Goal: Information Seeking & Learning: Learn about a topic

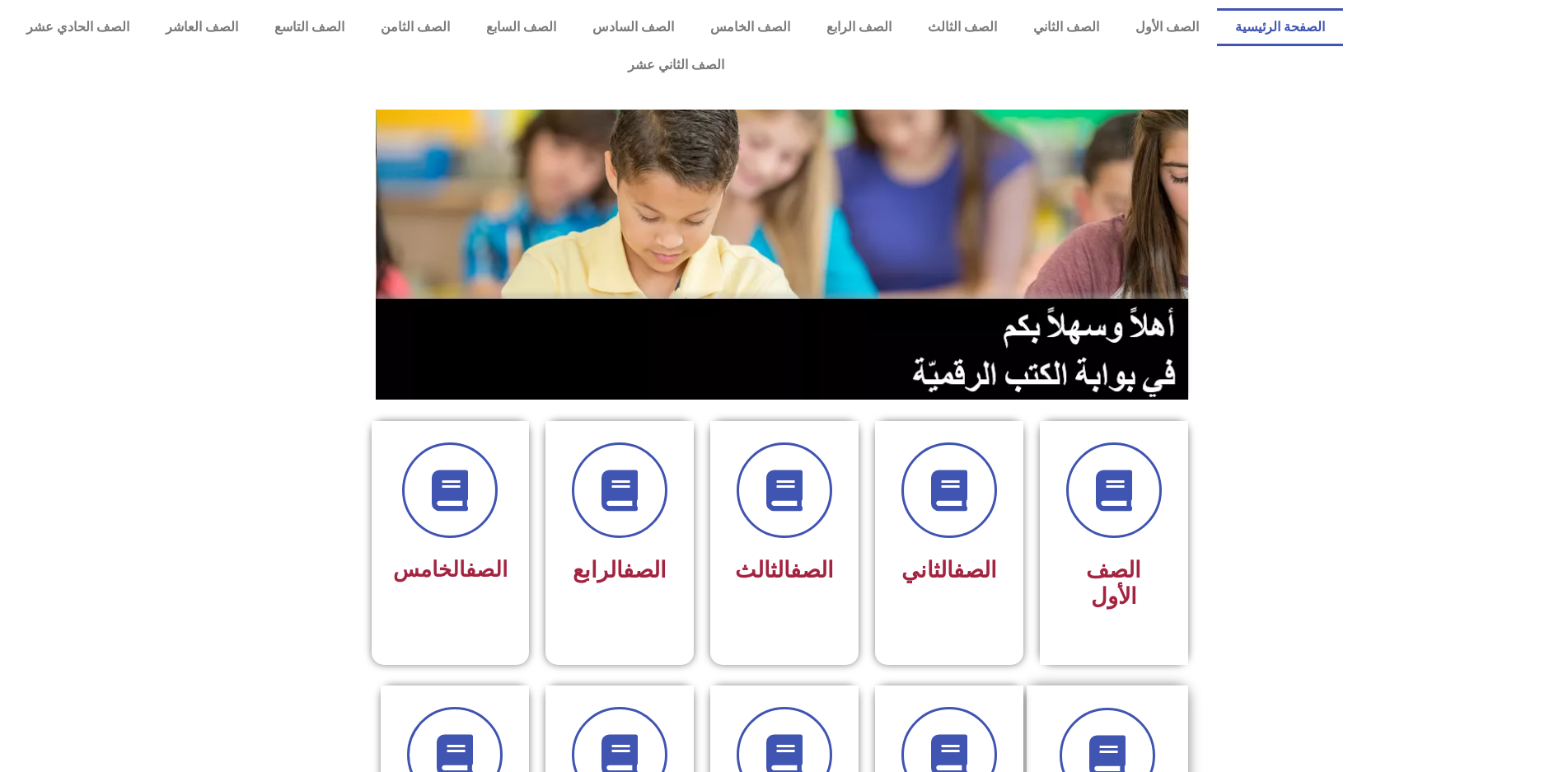
scroll to position [576, 0]
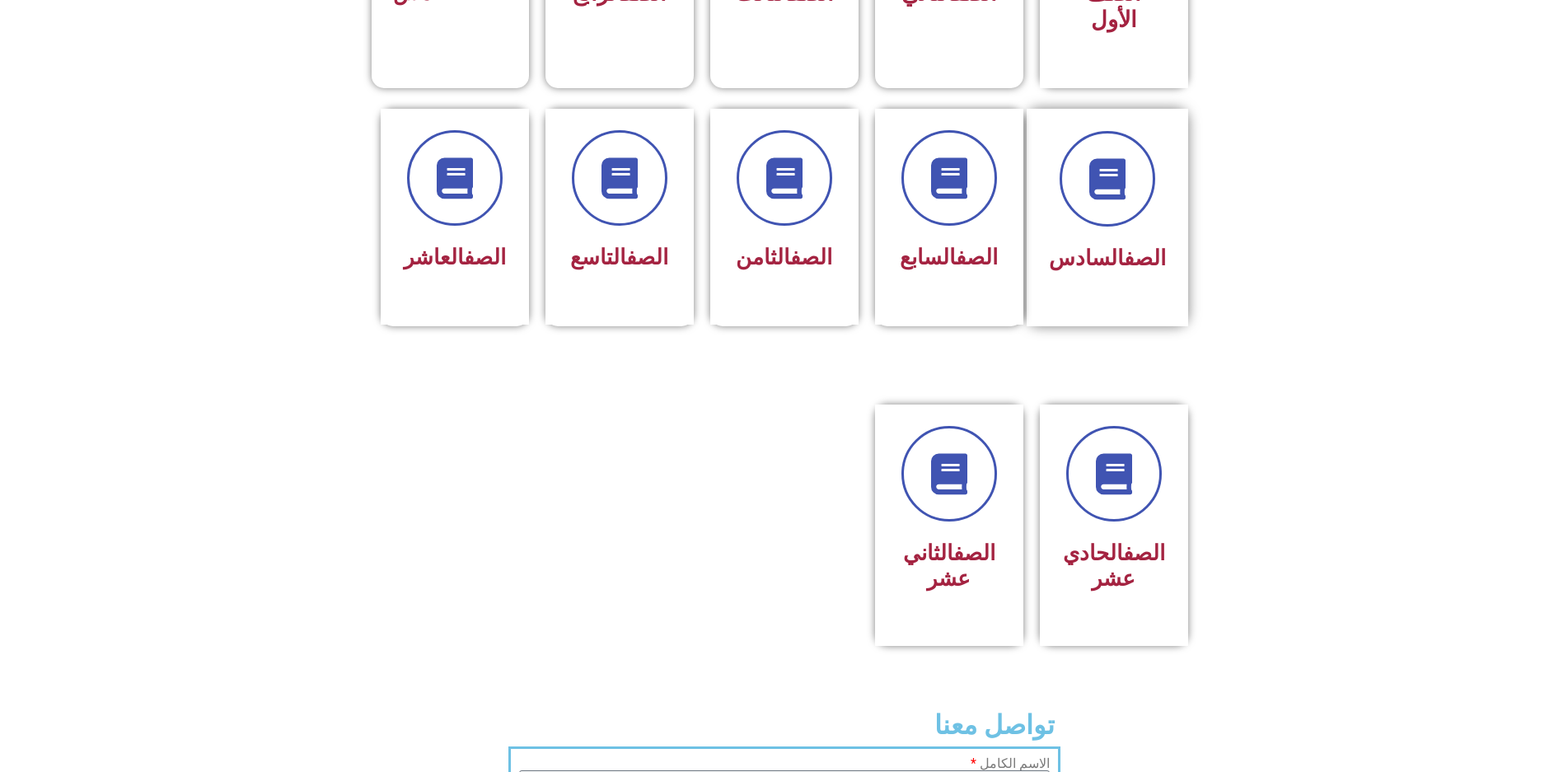
click at [1138, 145] on div at bounding box center [1107, 178] width 117 height 96
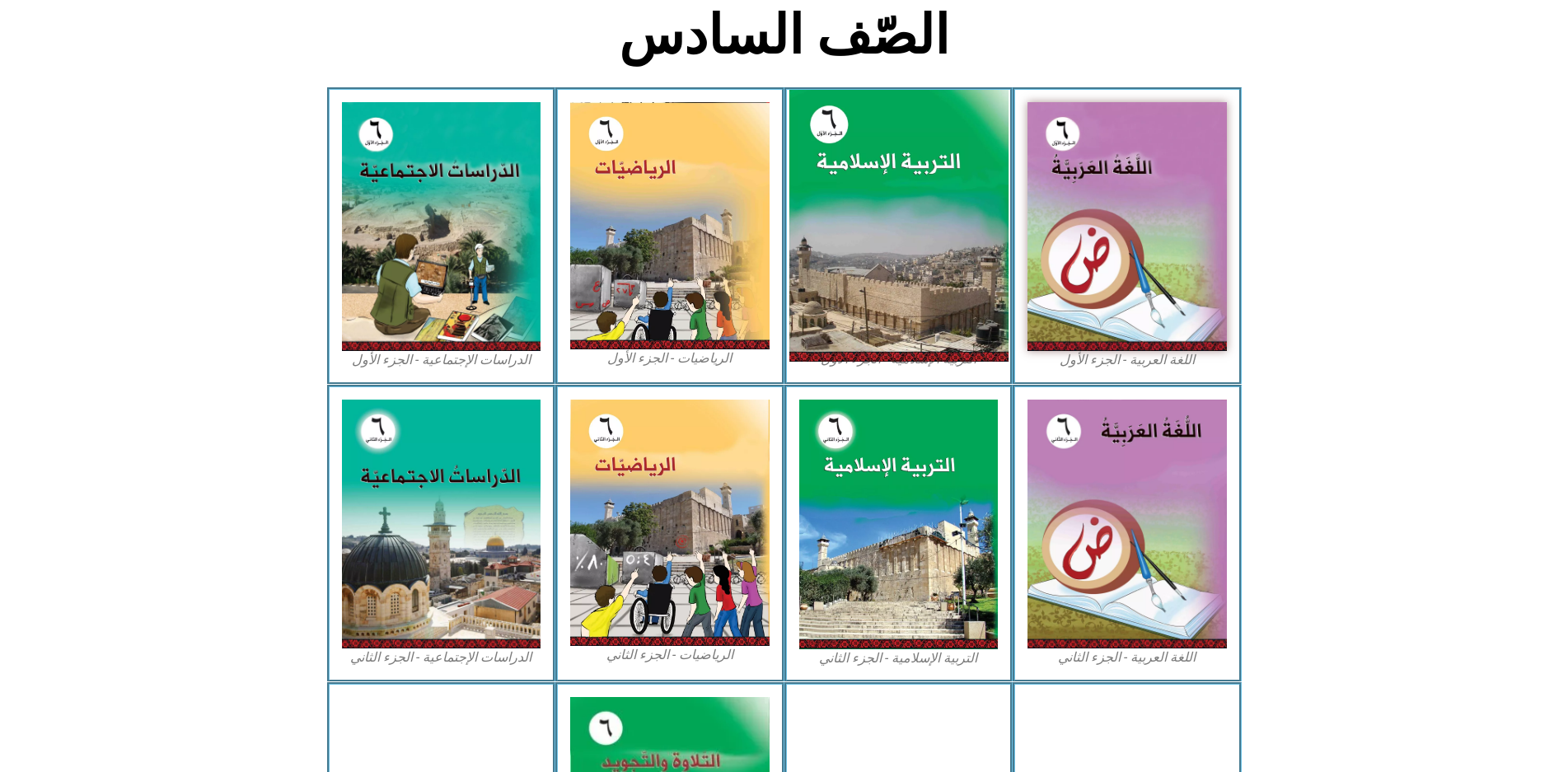
scroll to position [288, 0]
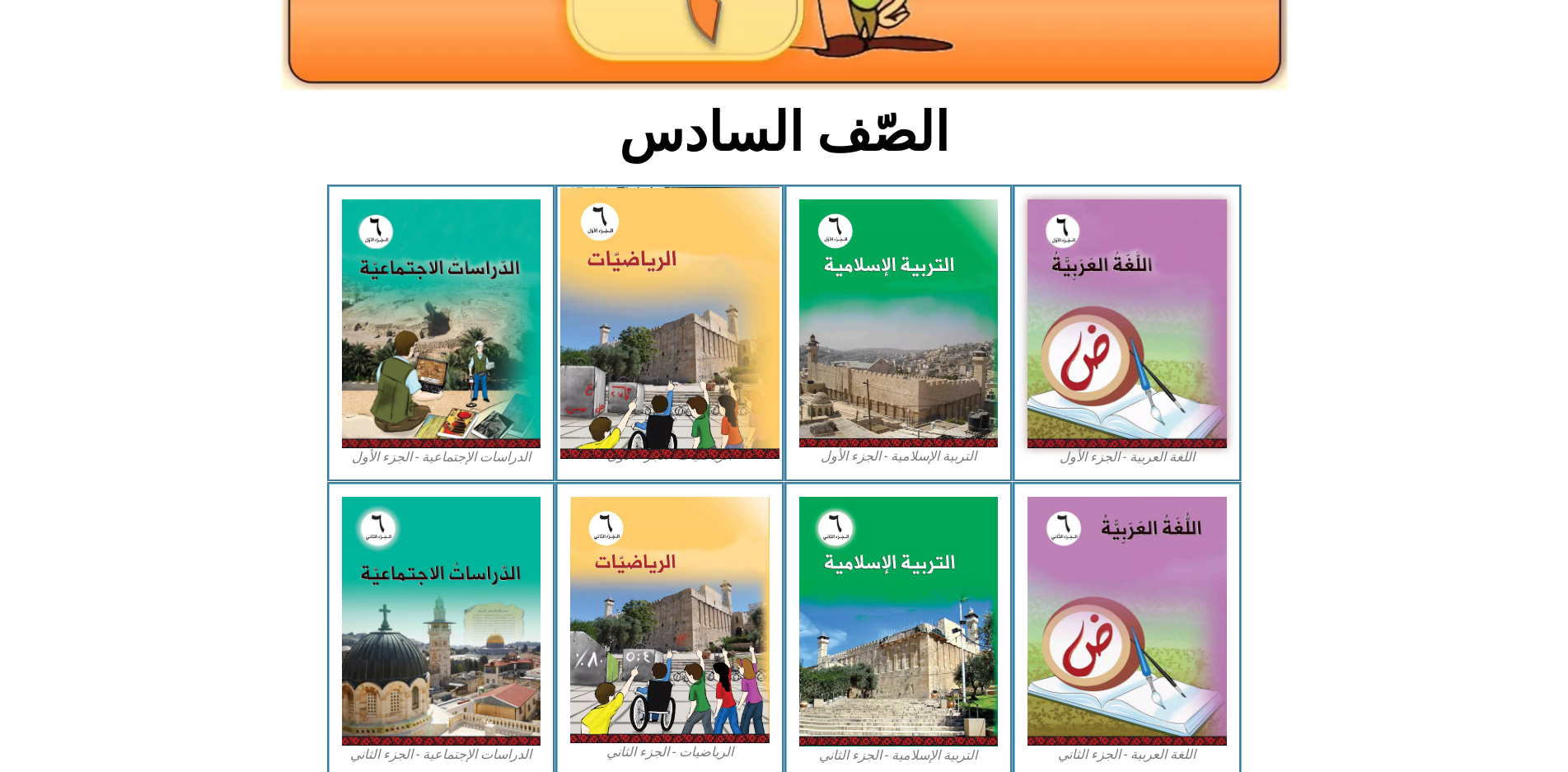
click at [717, 360] on img at bounding box center [670, 323] width 219 height 272
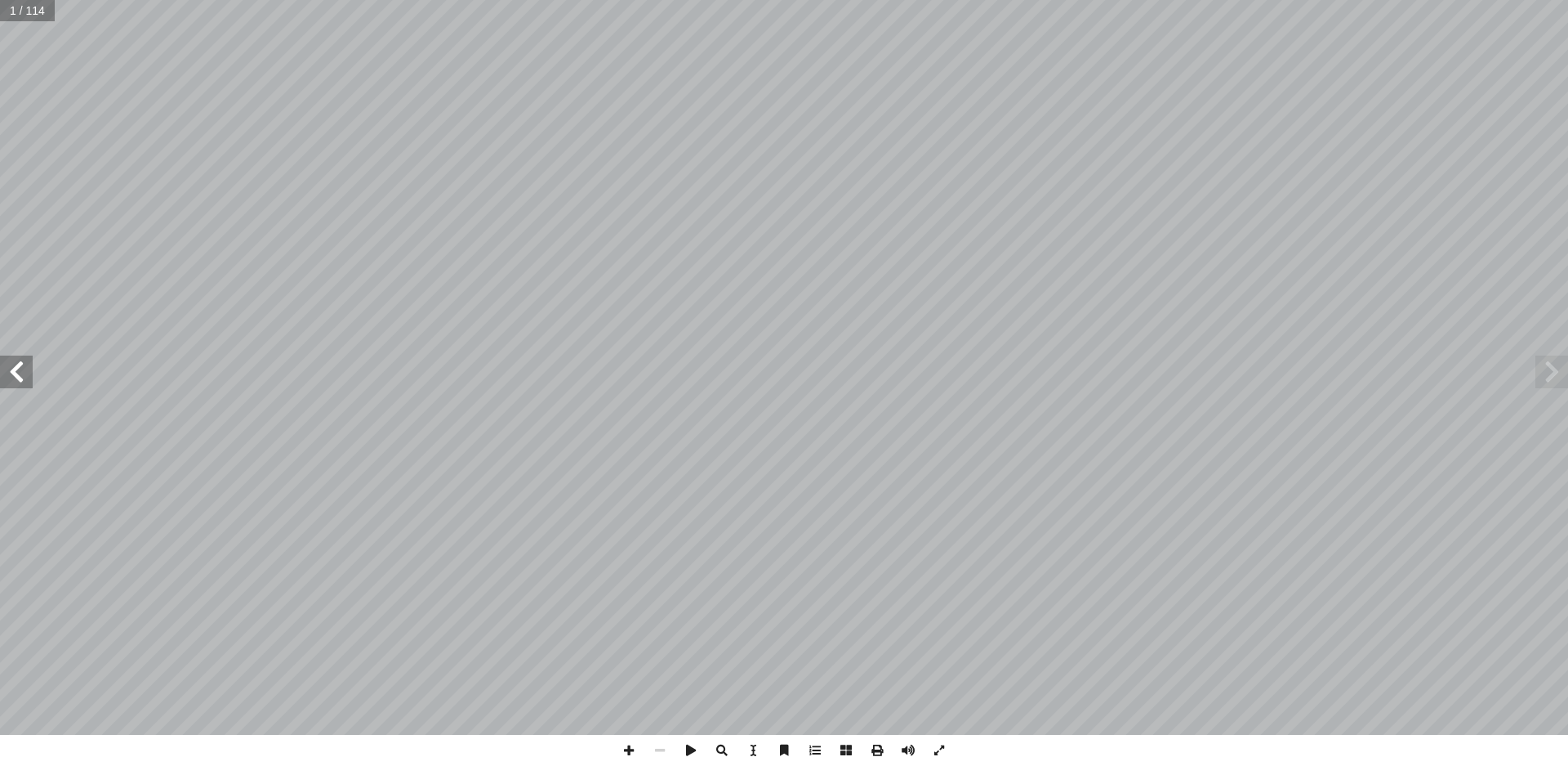
click at [17, 372] on span at bounding box center [16, 372] width 33 height 33
click at [19, 374] on span at bounding box center [16, 372] width 33 height 33
click at [29, 383] on span at bounding box center [16, 372] width 33 height 33
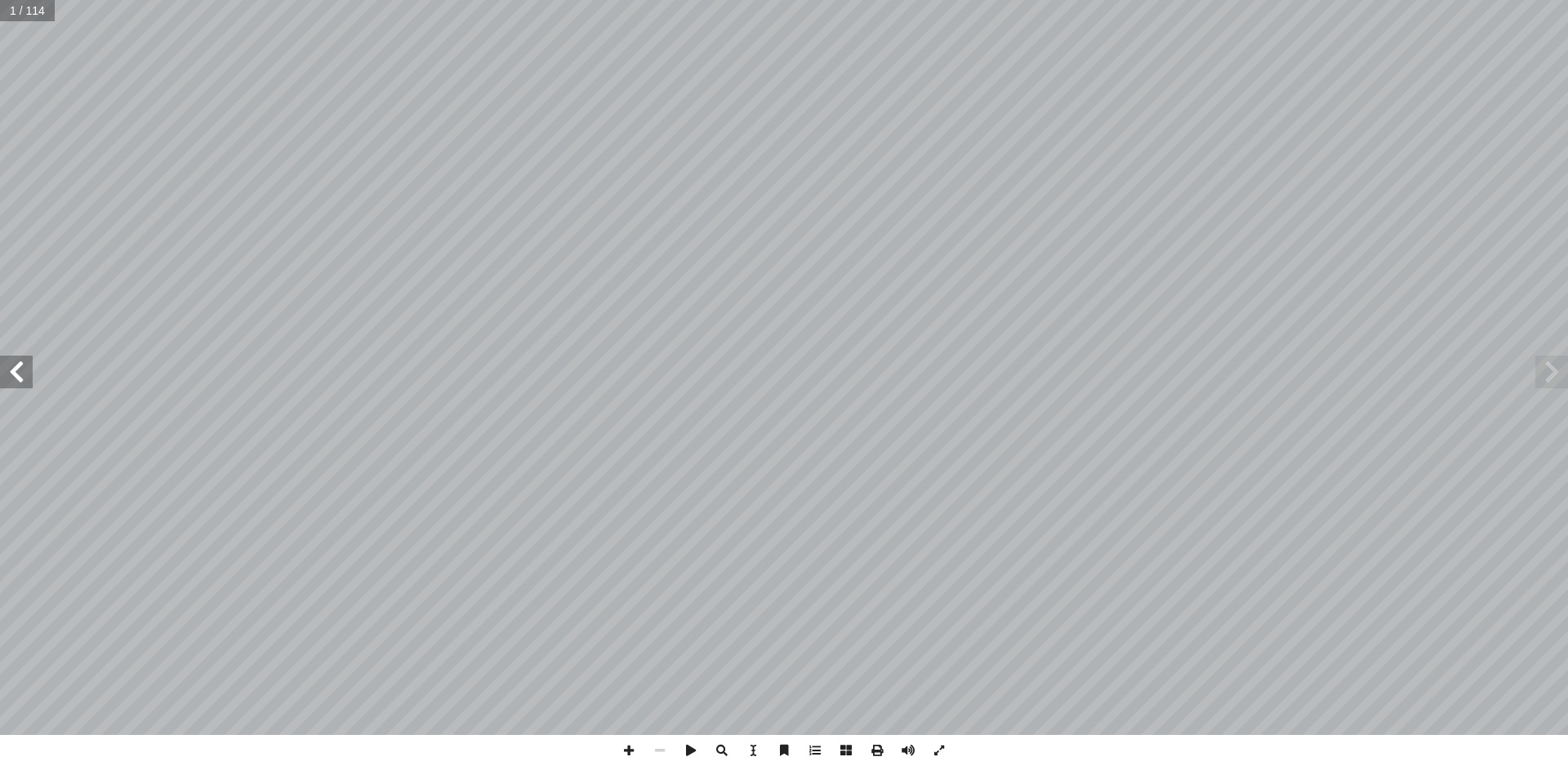
click at [29, 383] on span at bounding box center [16, 372] width 33 height 33
click at [30, 384] on span at bounding box center [16, 372] width 33 height 33
click at [33, 385] on div "الرياضيــات أ. أكرم عسالوة أ. روان الصوص ) ً أ. أحمد رشدي (منسقا أ. سناء عساف أ…" at bounding box center [784, 367] width 1568 height 734
click at [26, 376] on span at bounding box center [16, 372] width 33 height 33
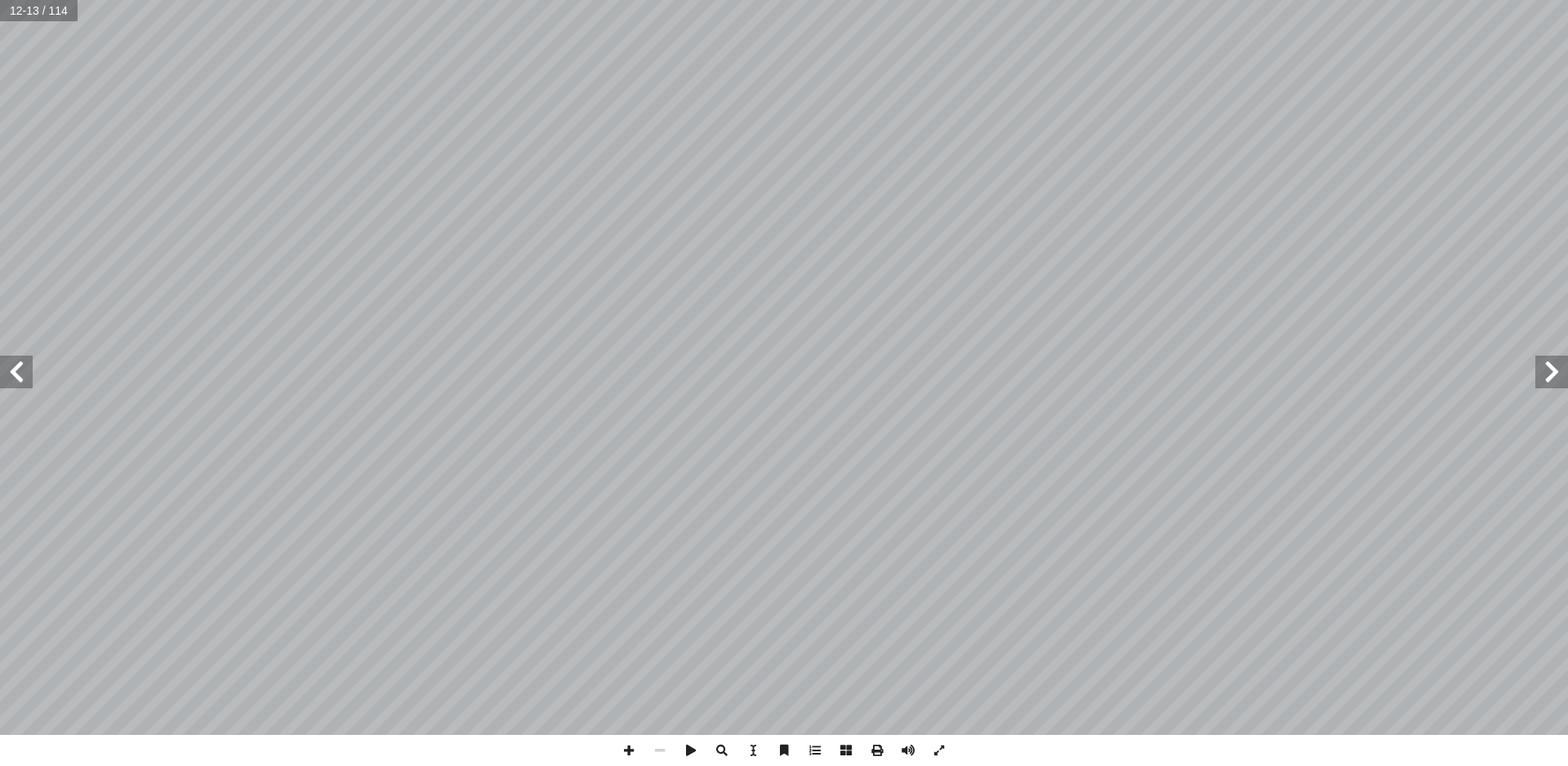
click at [13, 374] on span at bounding box center [16, 372] width 33 height 33
click at [15, 374] on span at bounding box center [16, 372] width 33 height 33
click at [16, 374] on span at bounding box center [16, 372] width 33 height 33
click at [18, 374] on span at bounding box center [16, 372] width 33 height 33
click at [19, 374] on span at bounding box center [16, 372] width 33 height 33
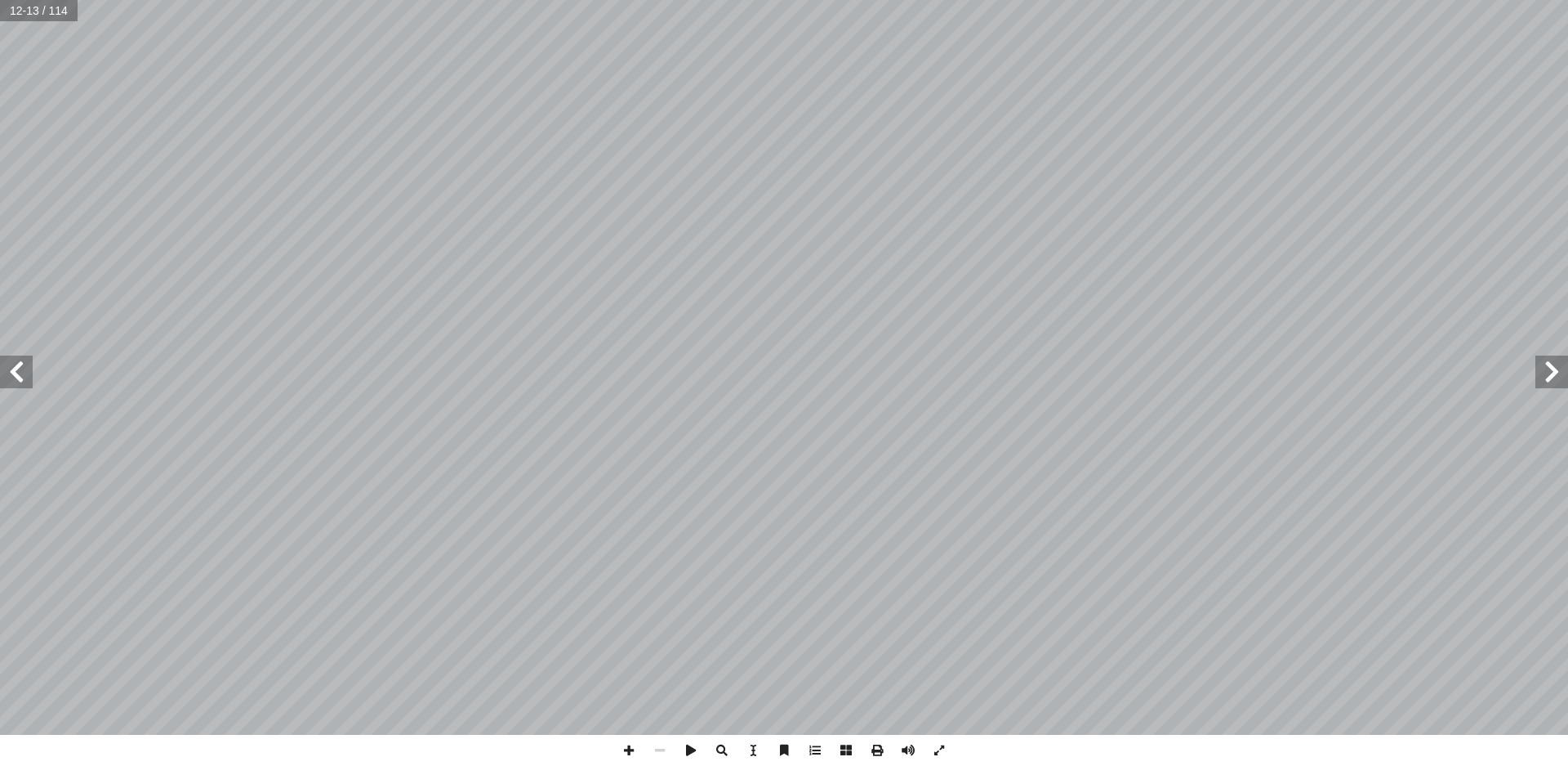
click at [19, 374] on span at bounding box center [16, 372] width 33 height 33
click at [1555, 379] on span at bounding box center [1552, 372] width 33 height 33
click at [1551, 370] on span at bounding box center [1552, 372] width 33 height 33
click at [630, 733] on div "١٦ ئل: � رين ومس � تم تي: أ ا الخاطئة فيما ي ِ الجملة َ مام أ ا ) ( َ شارة إ ا …" at bounding box center [784, 383] width 1568 height 766
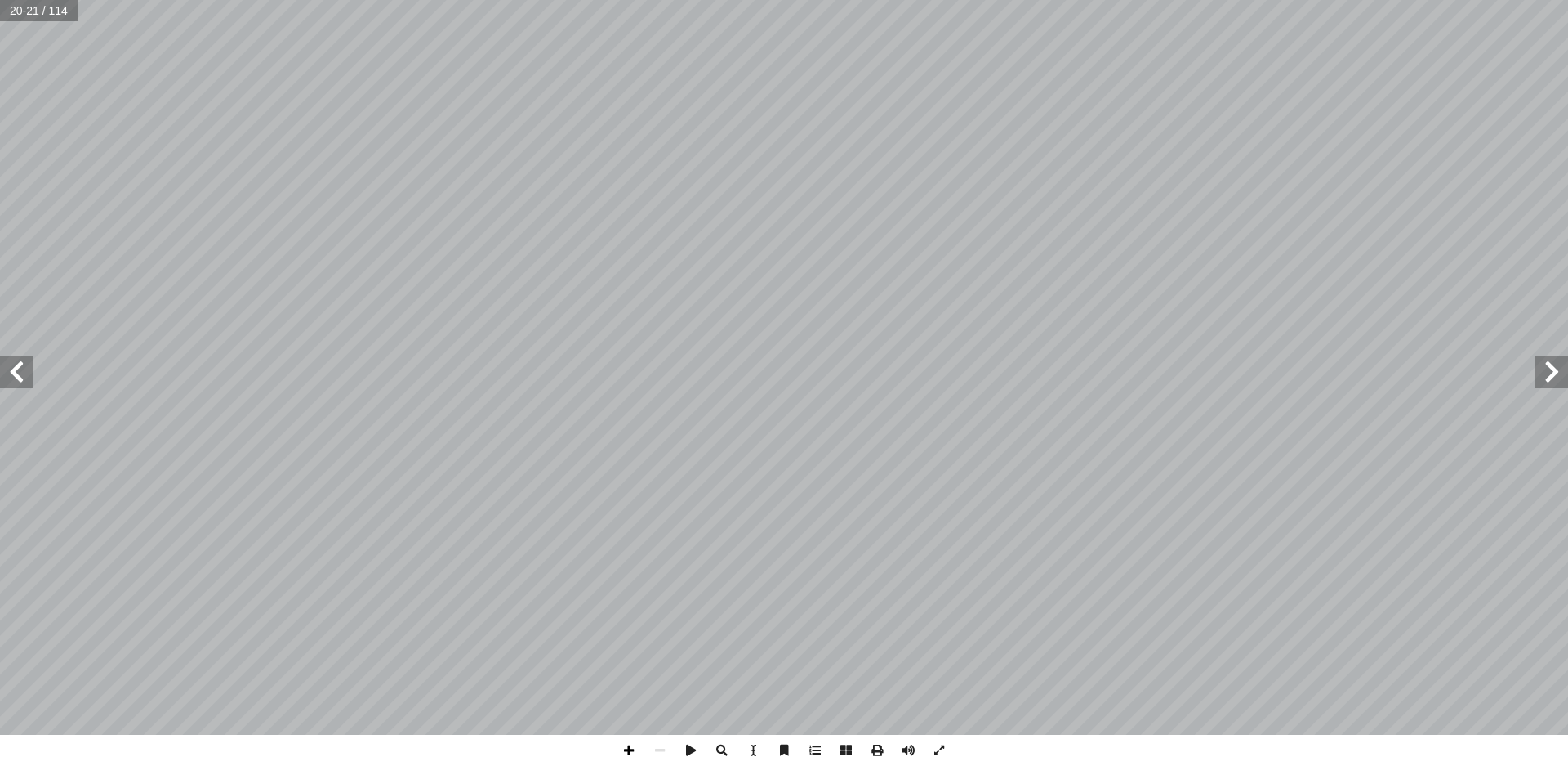
click at [635, 744] on span at bounding box center [628, 750] width 31 height 31
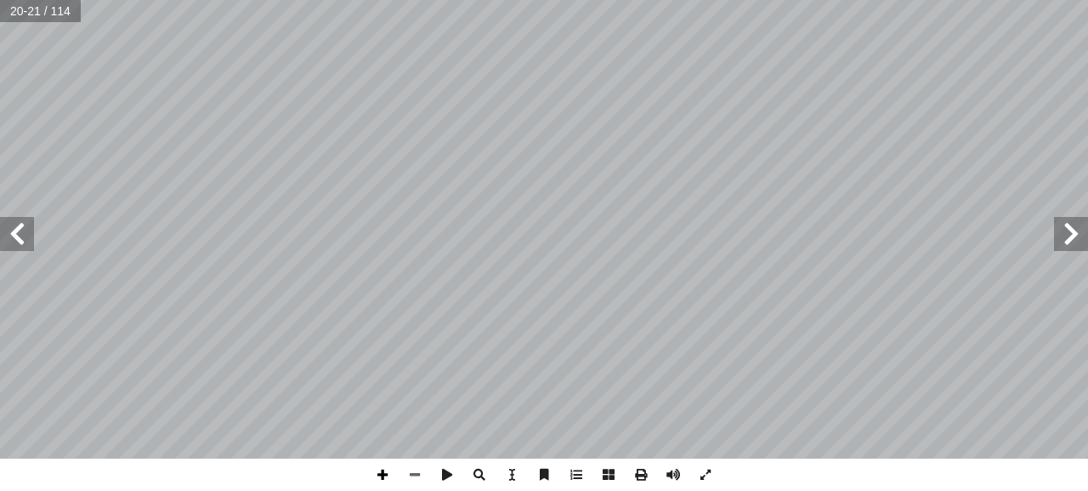
drag, startPoint x: 379, startPoint y: 476, endPoint x: 372, endPoint y: 459, distance: 18.3
click at [372, 459] on span at bounding box center [382, 474] width 32 height 32
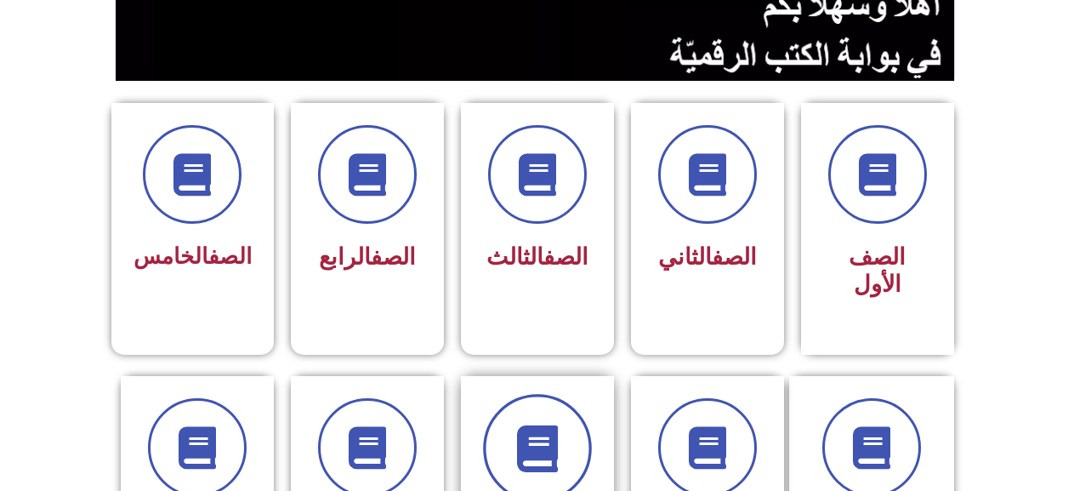
scroll to position [340, 0]
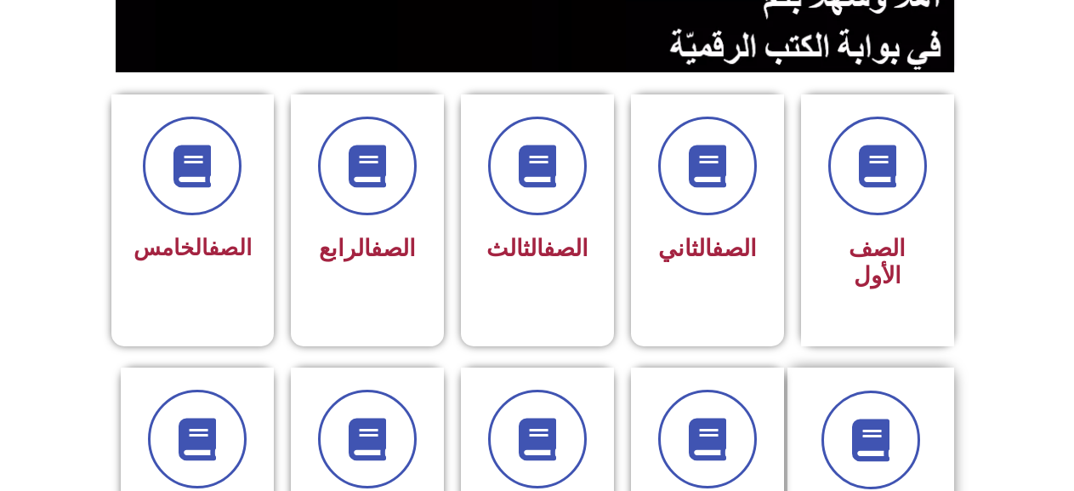
click at [936, 403] on div "الصف السادس" at bounding box center [870, 479] width 167 height 224
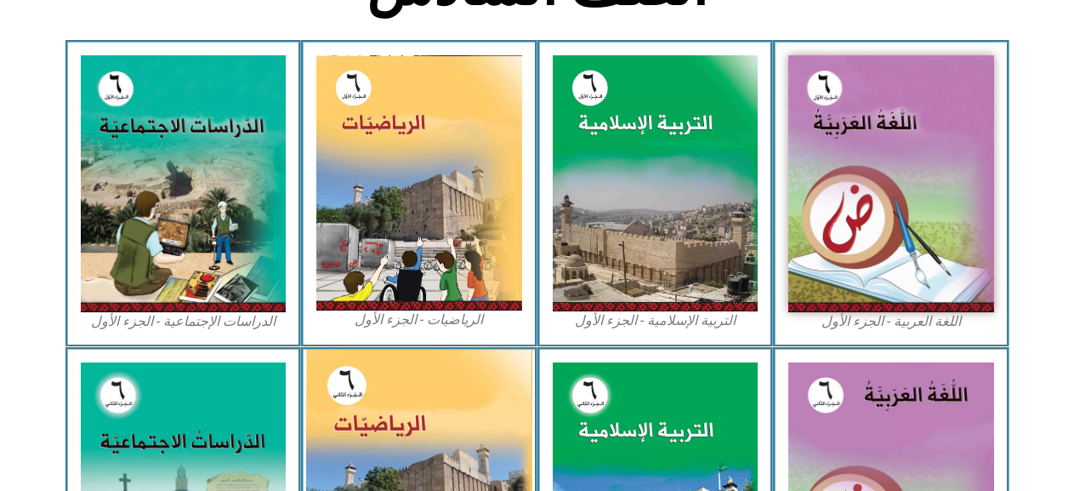
scroll to position [595, 0]
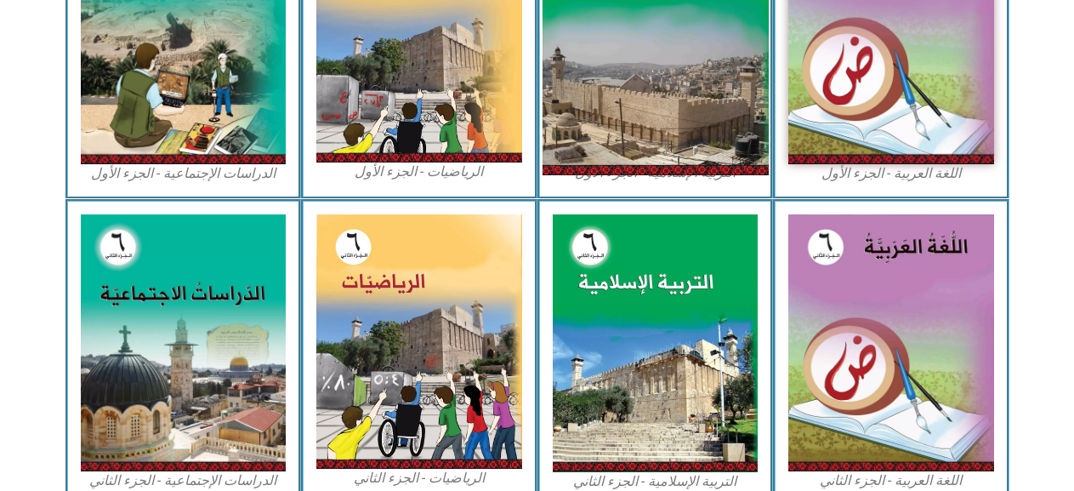
click at [665, 61] on img at bounding box center [655, 35] width 226 height 281
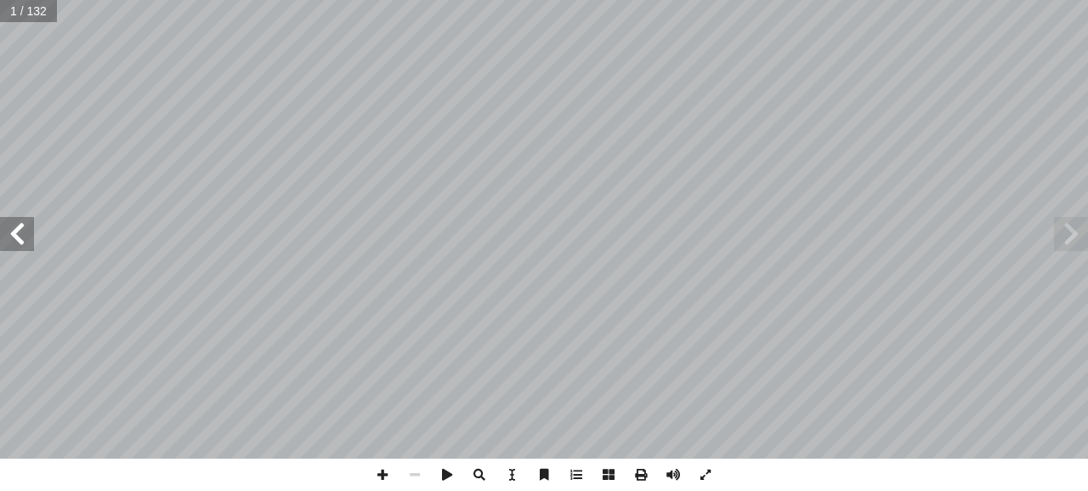
click at [17, 228] on span at bounding box center [17, 234] width 34 height 34
drag, startPoint x: 17, startPoint y: 228, endPoint x: 25, endPoint y: 216, distance: 14.1
click at [25, 217] on span at bounding box center [17, 234] width 34 height 34
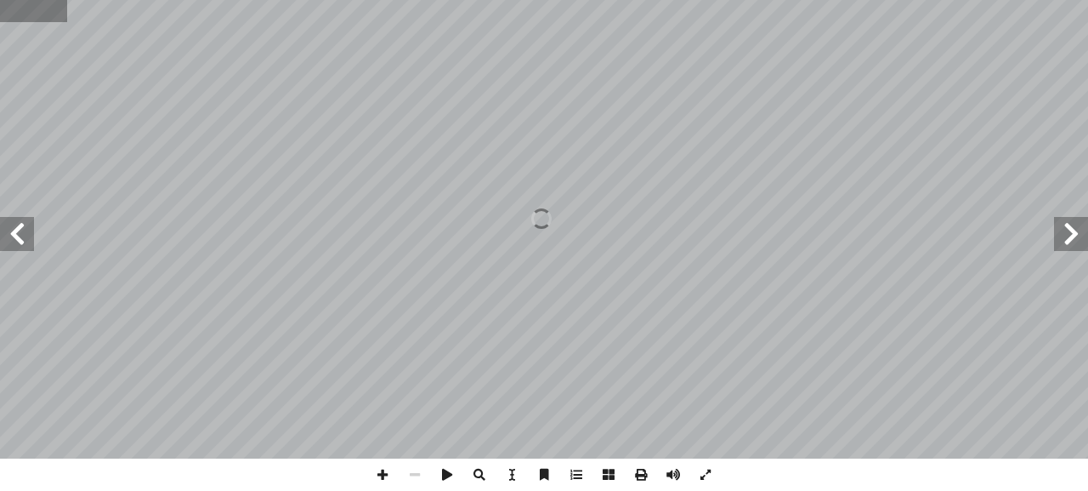
click at [15, 14] on input "text" at bounding box center [33, 11] width 67 height 22
type input "*"
type input "**"
click at [20, 246] on span at bounding box center [17, 234] width 34 height 34
click at [20, 243] on span at bounding box center [17, 234] width 34 height 34
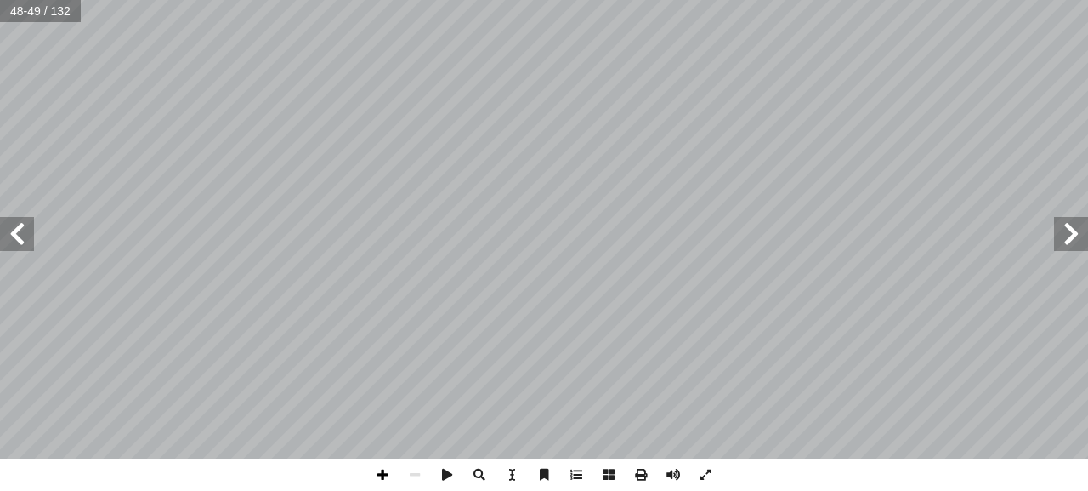
click at [372, 474] on span at bounding box center [382, 474] width 32 height 32
click at [374, 471] on span at bounding box center [382, 474] width 32 height 32
click at [410, 473] on span at bounding box center [415, 474] width 32 height 32
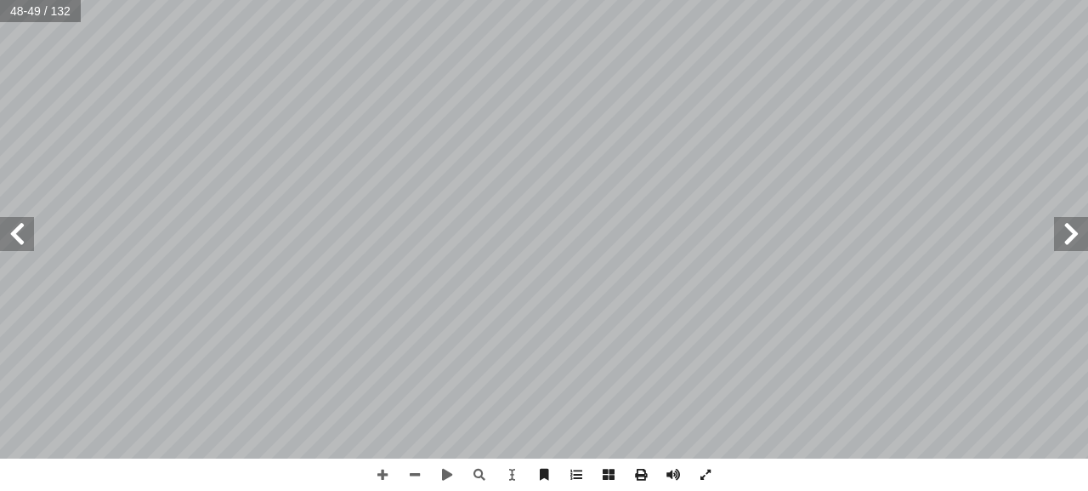
click at [17, 243] on span at bounding box center [17, 234] width 34 height 34
click at [12, 241] on span at bounding box center [17, 234] width 34 height 34
click at [244, 462] on div "46 ُ رس َّ الد ن ِ م � ّ الث ام لملائكة الكر � ب ُ ن � يم إ ال� ُ داف ْ ه أ ال�…" at bounding box center [544, 245] width 1088 height 491
click at [1075, 237] on span at bounding box center [1071, 234] width 34 height 34
click at [13, 240] on span at bounding box center [17, 234] width 34 height 34
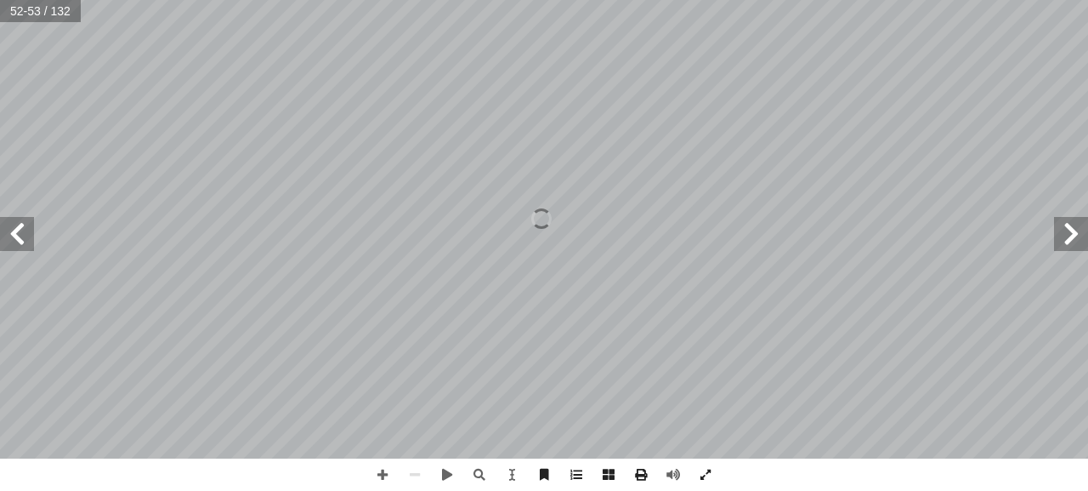
click at [23, 247] on span at bounding box center [17, 234] width 34 height 34
